Goal: Task Accomplishment & Management: Manage account settings

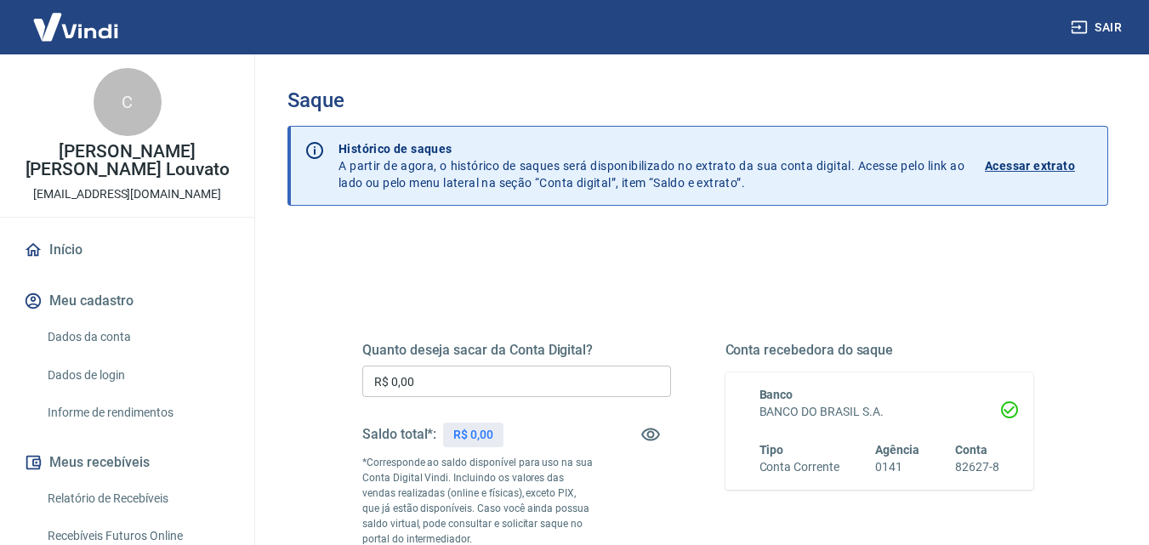
click at [536, 385] on input "R$ 0,00" at bounding box center [516, 381] width 309 height 31
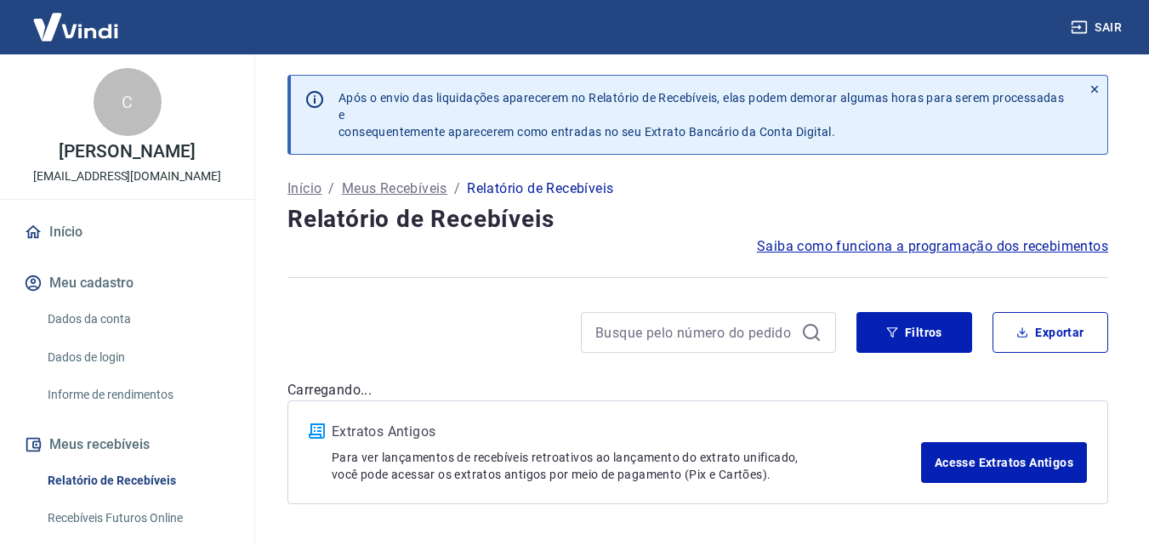
click at [663, 239] on div "Saiba como funciona a programação dos recebimentos" at bounding box center [698, 247] width 821 height 20
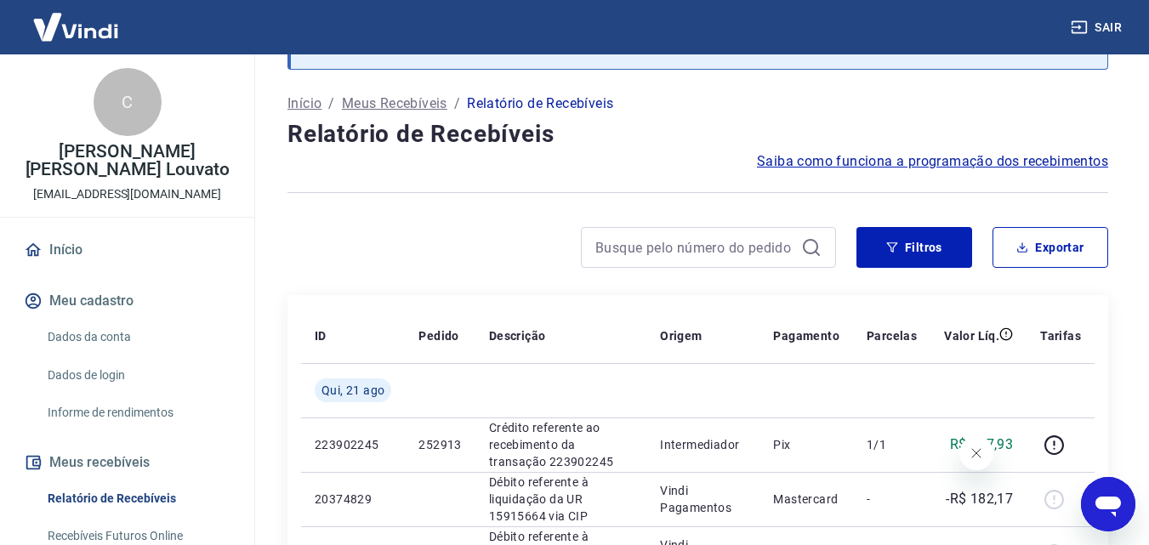
scroll to position [255, 0]
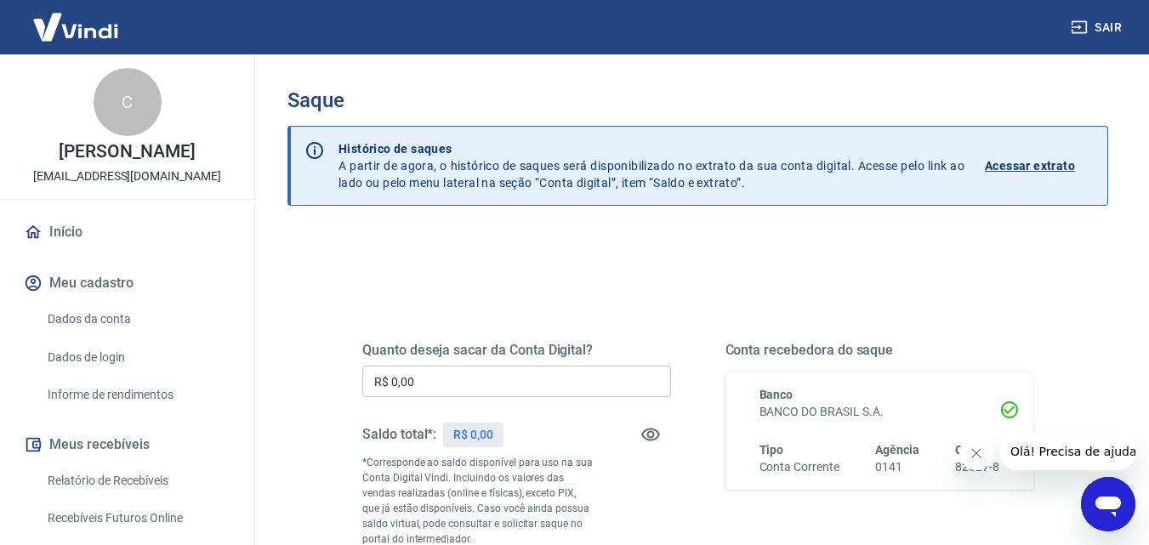
scroll to position [340, 0]
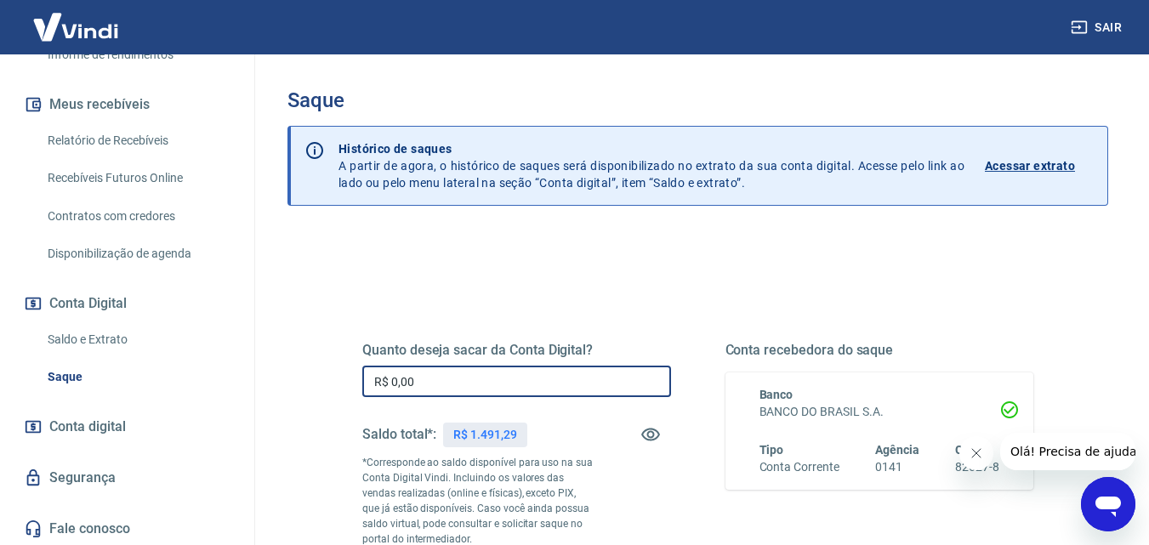
click at [575, 379] on input "R$ 0,00" at bounding box center [516, 381] width 309 height 31
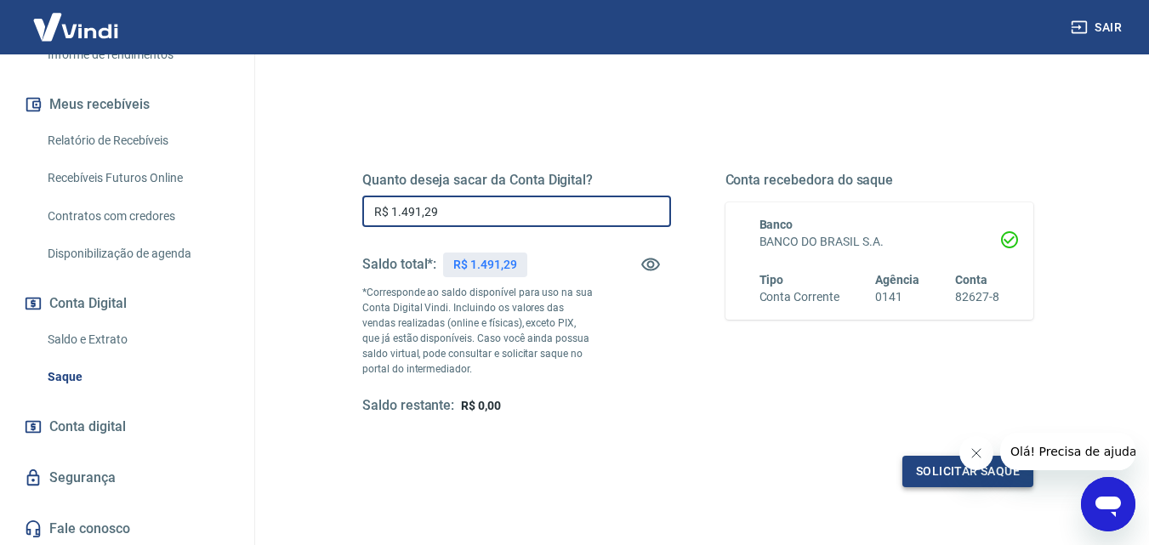
type input "R$ 1.491,29"
click at [938, 467] on button "Solicitar saque" at bounding box center [968, 471] width 131 height 31
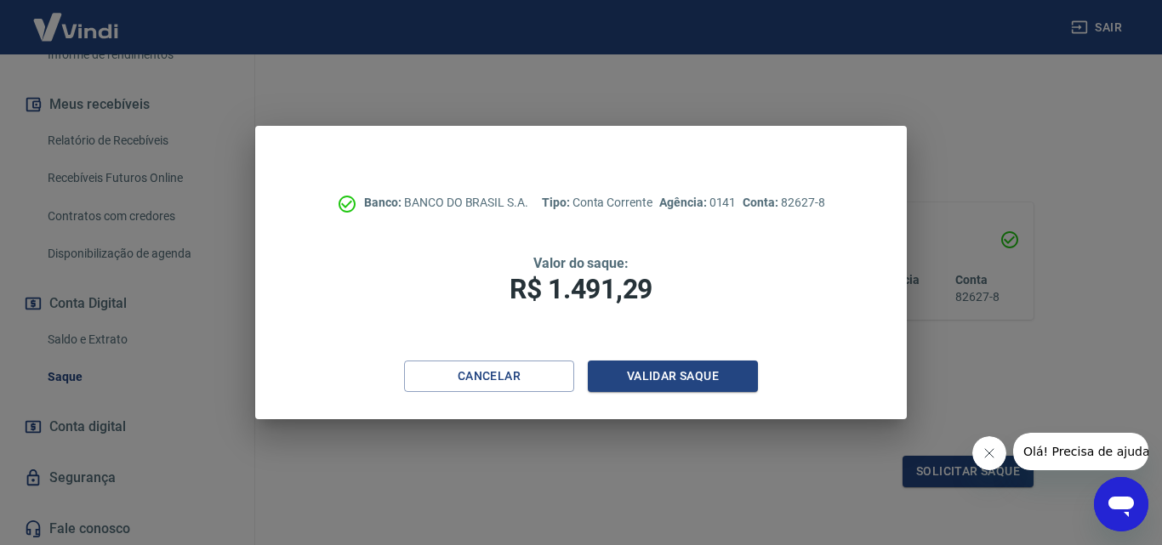
click at [730, 393] on div "Cancelar Validar saque" at bounding box center [580, 390] width 651 height 59
click at [733, 378] on button "Validar saque" at bounding box center [673, 376] width 170 height 31
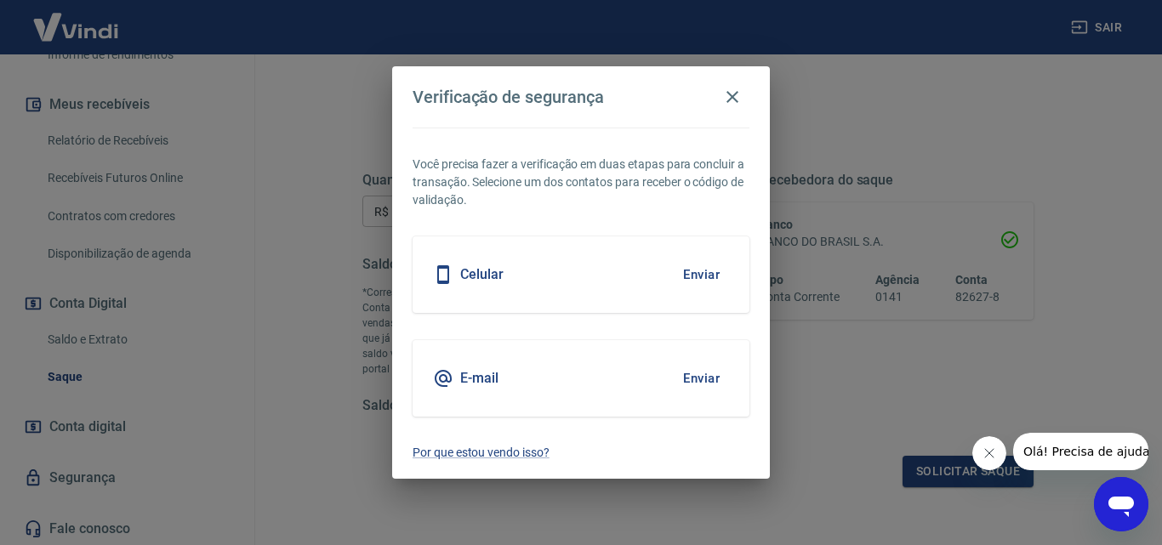
click at [704, 270] on button "Enviar" at bounding box center [701, 275] width 55 height 36
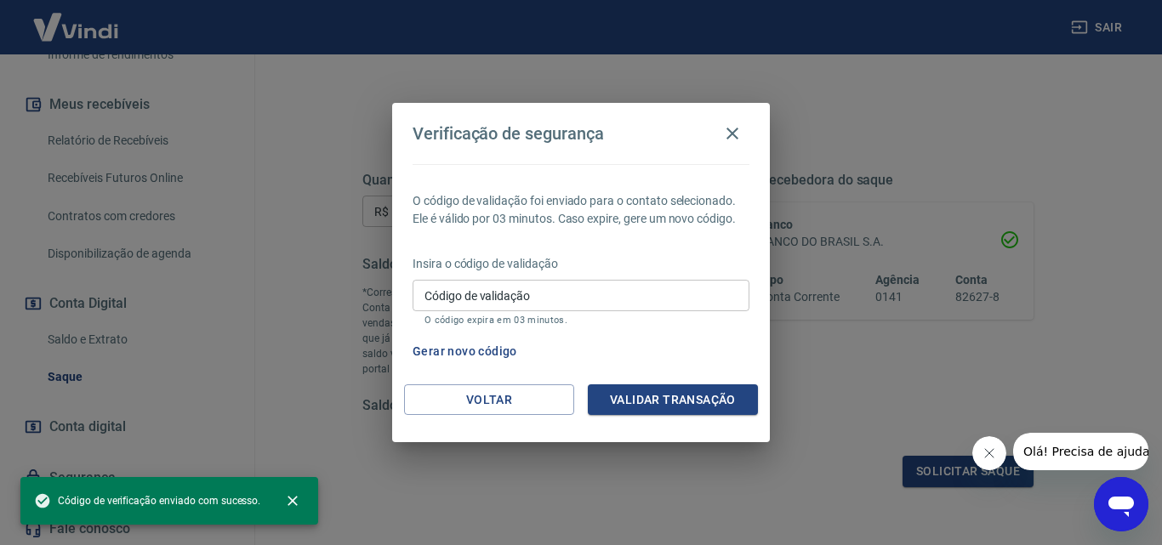
click at [599, 299] on input "Código de validação" at bounding box center [581, 295] width 337 height 31
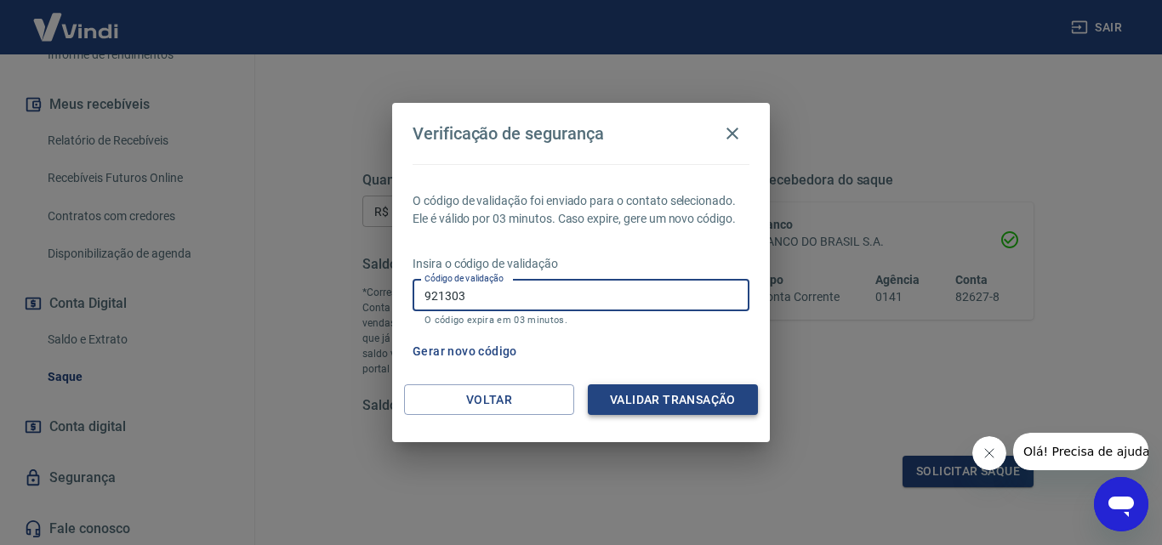
type input "921303"
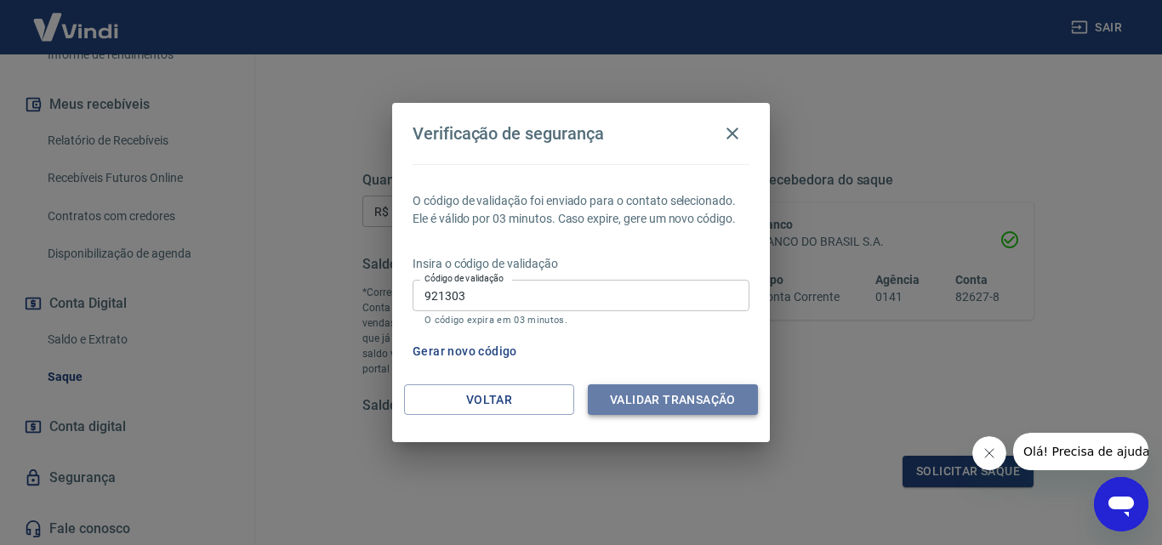
click at [691, 396] on button "Validar transação" at bounding box center [673, 400] width 170 height 31
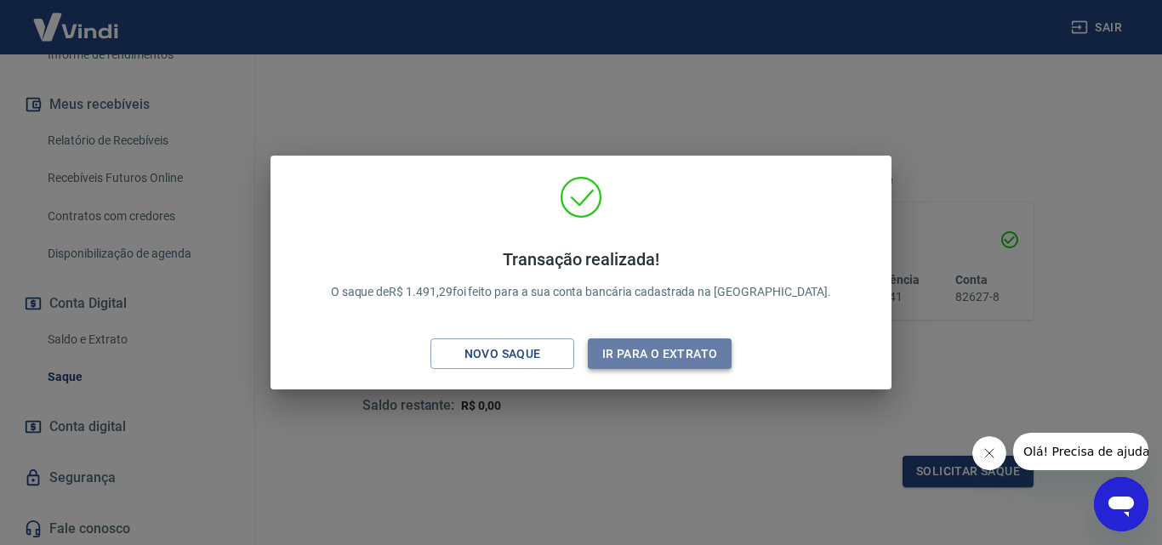
click at [678, 356] on button "Ir para o extrato" at bounding box center [660, 354] width 144 height 31
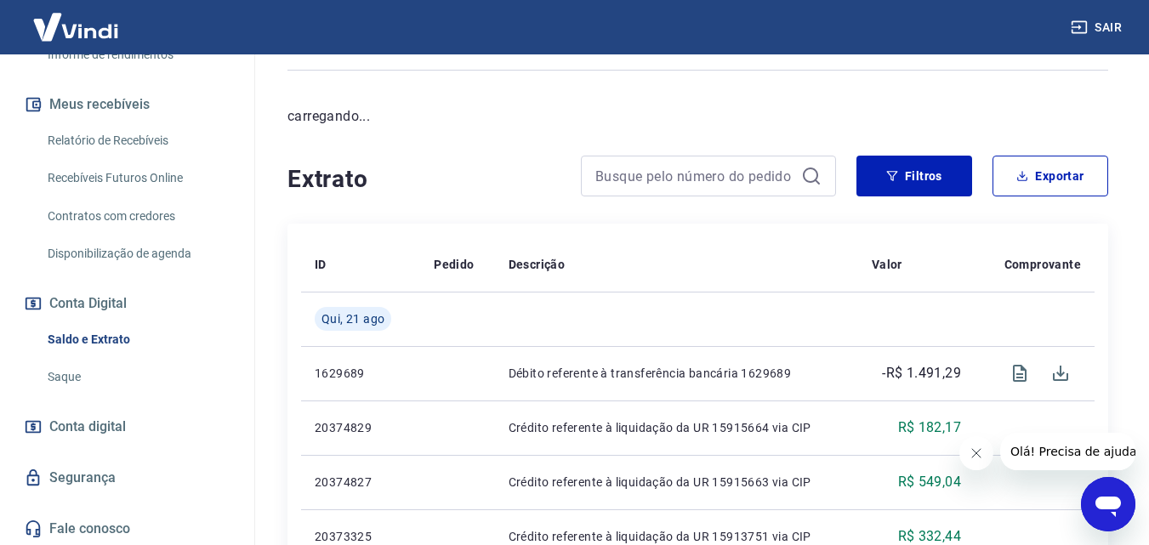
scroll to position [255, 0]
